Goal: Find specific page/section: Find specific page/section

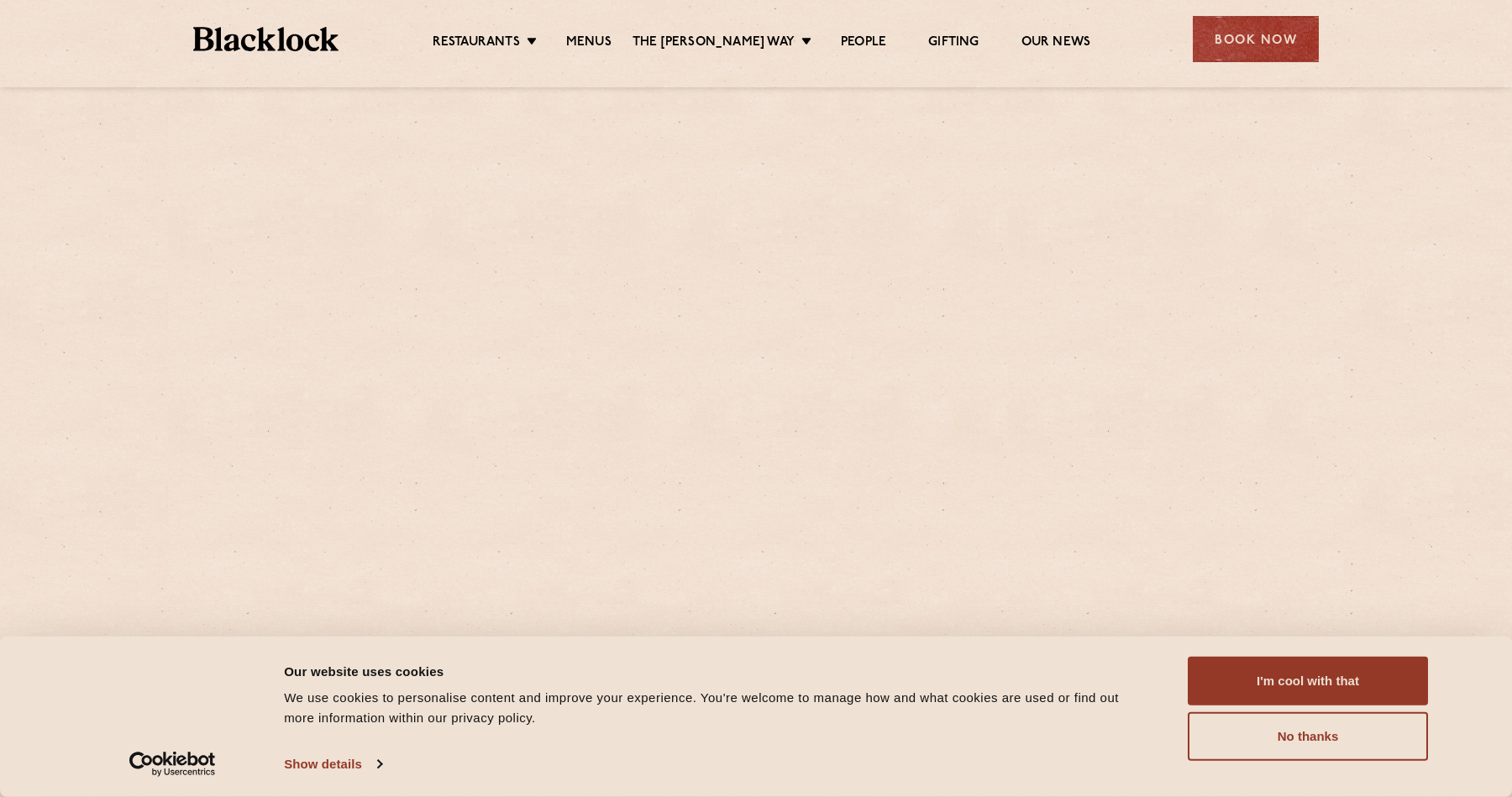
click at [1289, 688] on button "I'm cool with that" at bounding box center [1308, 681] width 240 height 49
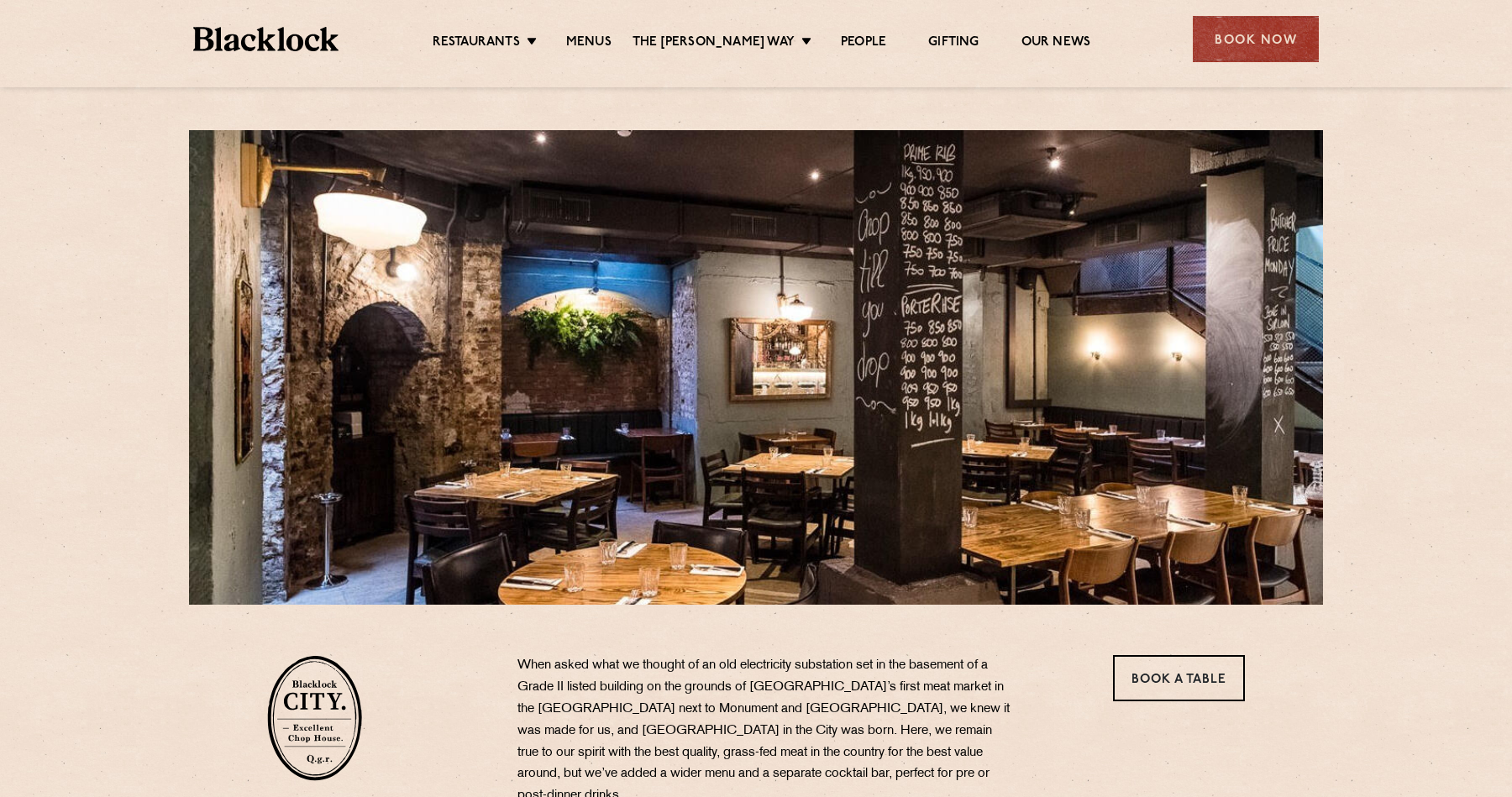
click at [609, 31] on ul "Restaurants [GEOGRAPHIC_DATA] [GEOGRAPHIC_DATA] [GEOGRAPHIC_DATA] [GEOGRAPHIC_D…" at bounding box center [761, 40] width 846 height 27
click at [608, 42] on link "Menus" at bounding box center [589, 43] width 46 height 18
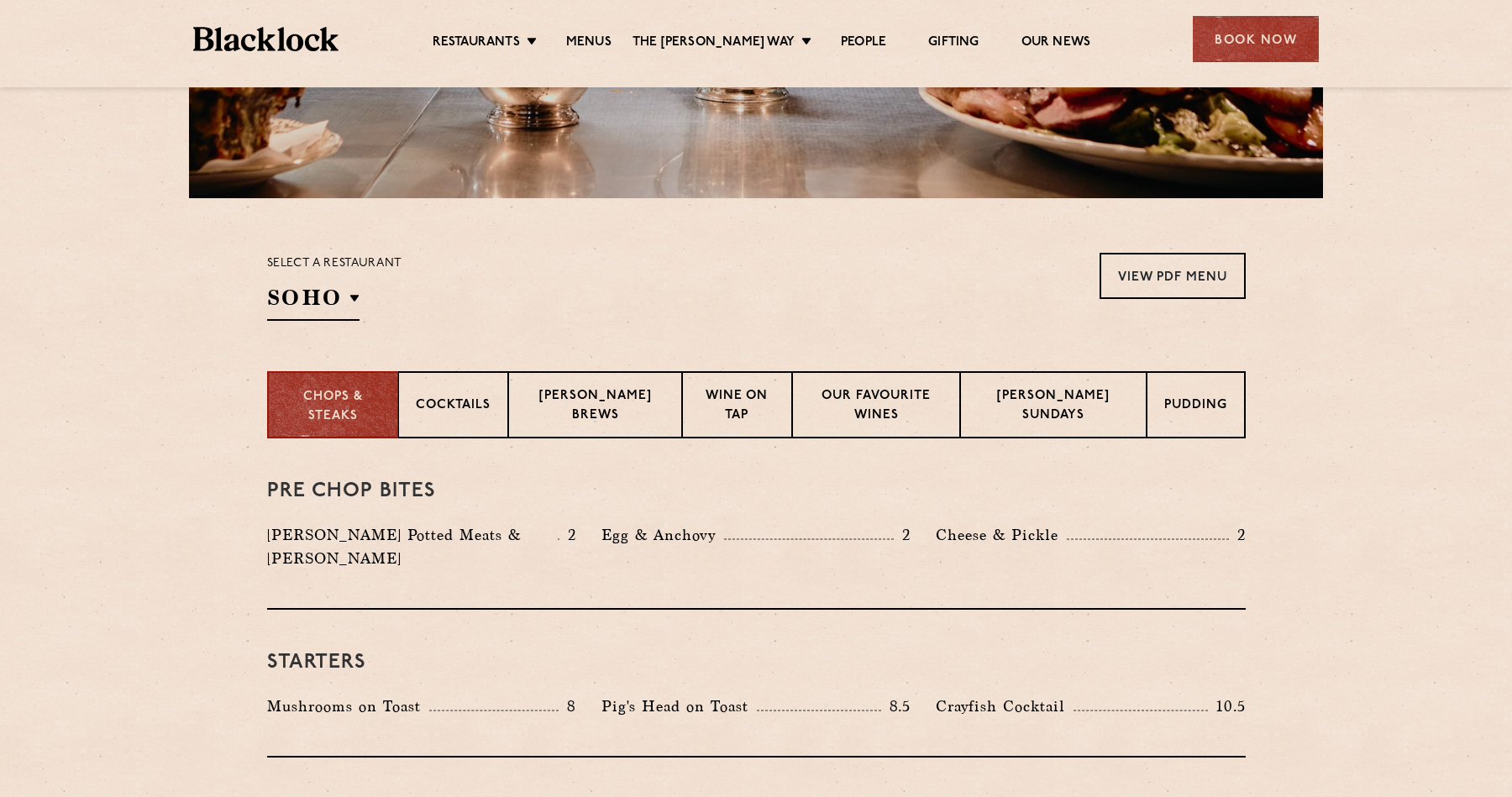
scroll to position [519, 0]
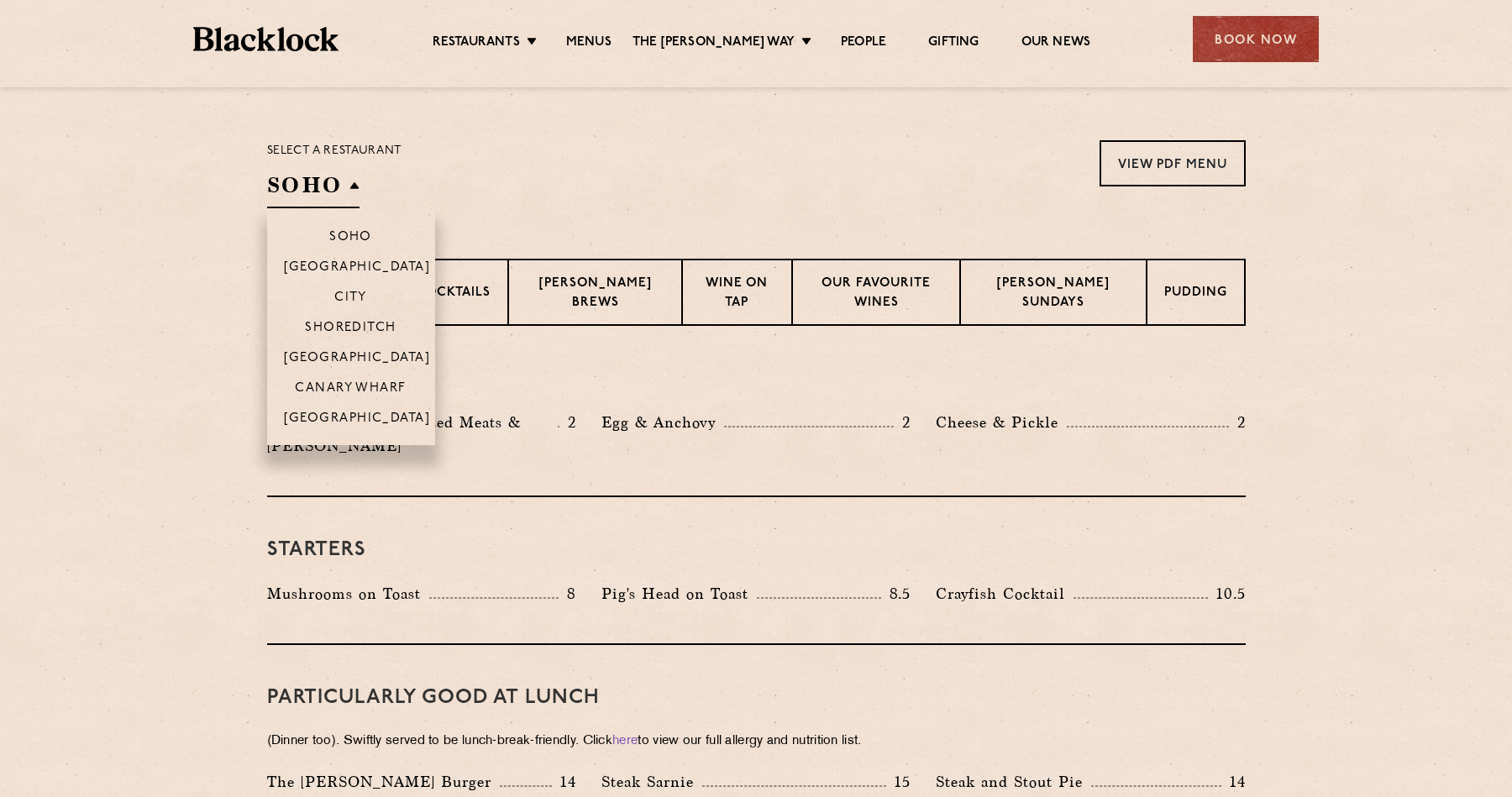
click at [306, 204] on h2 "SOHO" at bounding box center [313, 189] width 92 height 38
click at [358, 297] on p "City" at bounding box center [350, 299] width 33 height 17
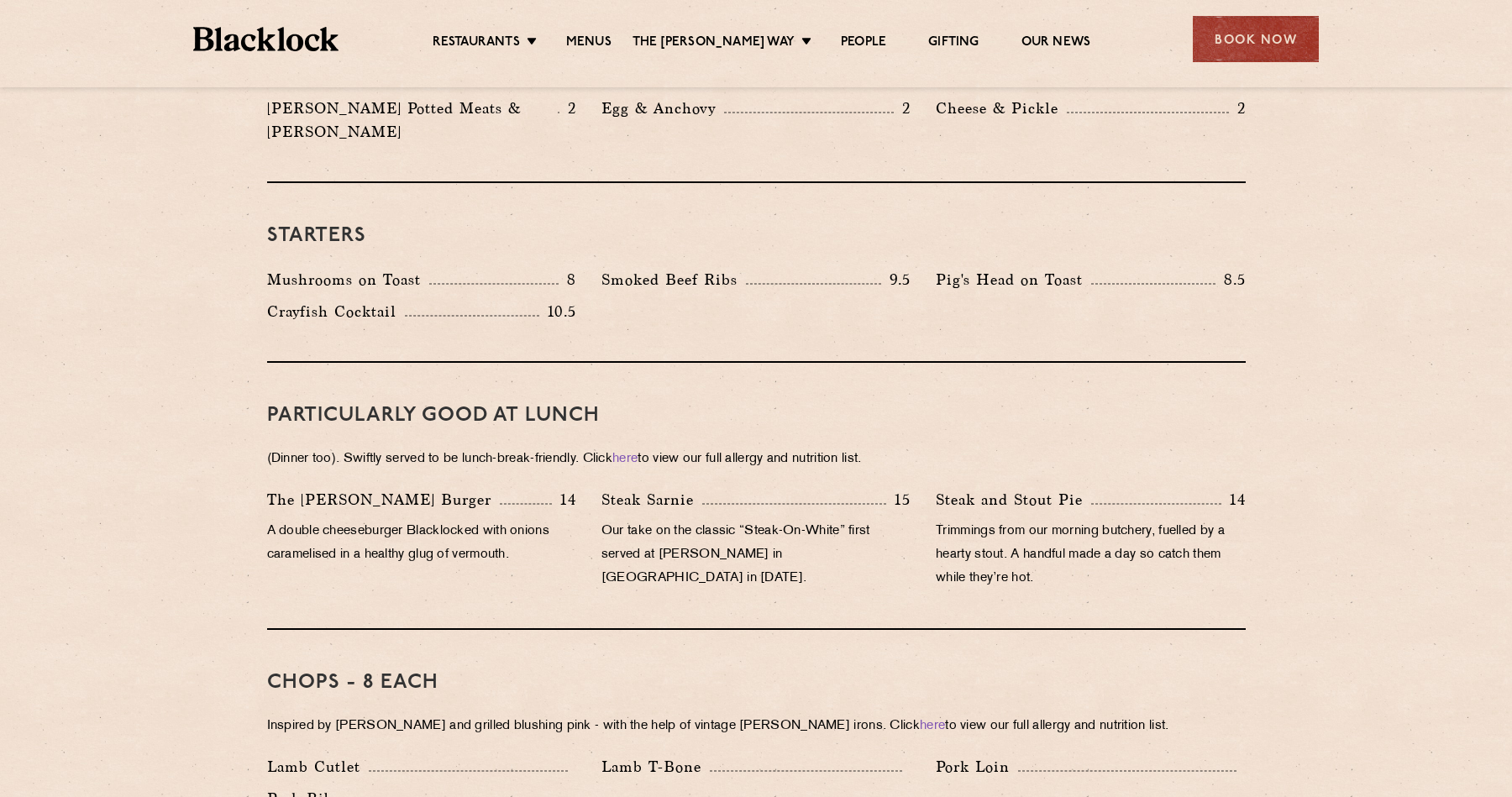
scroll to position [653, 0]
